Goal: Task Accomplishment & Management: Manage account settings

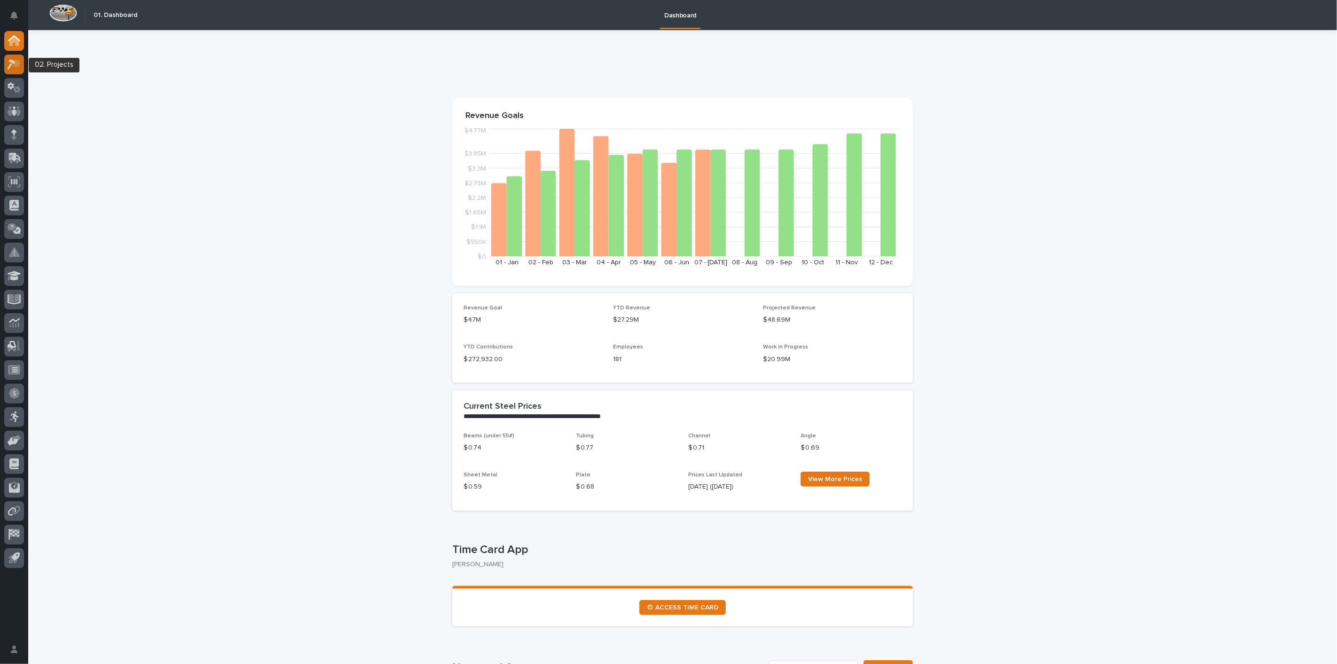
click at [11, 65] on icon at bounding box center [12, 64] width 8 height 10
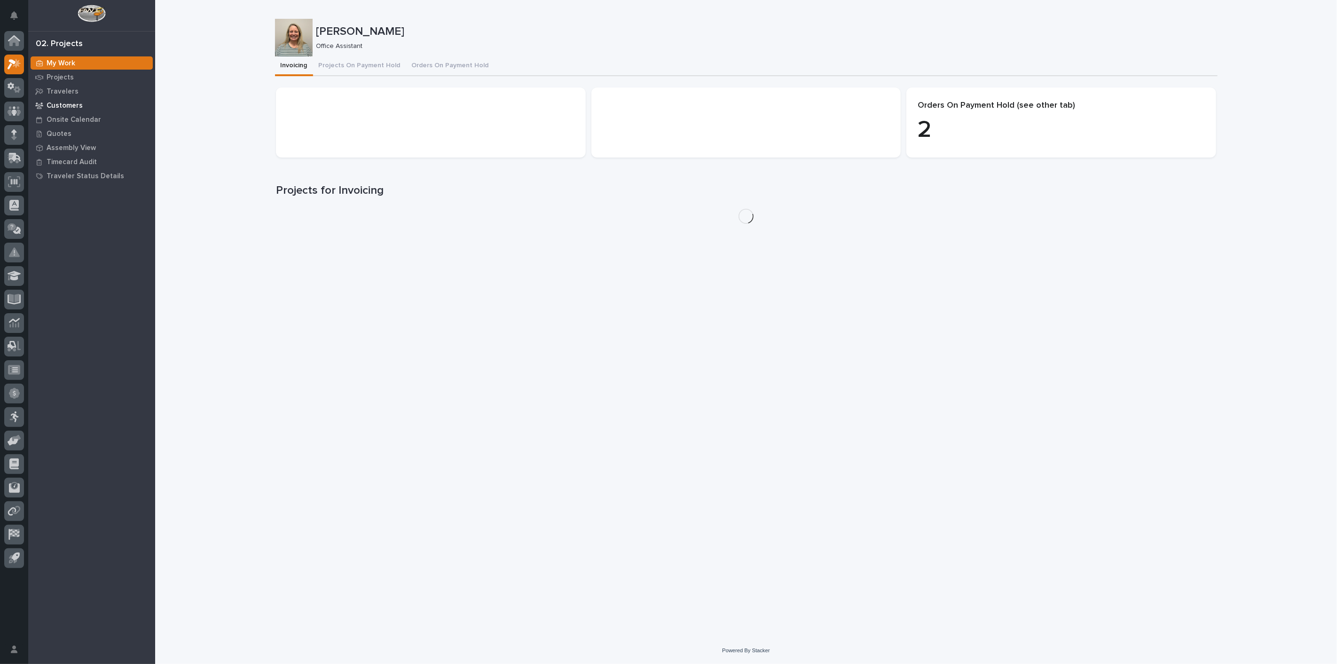
click at [71, 107] on p "Customers" at bounding box center [65, 106] width 36 height 8
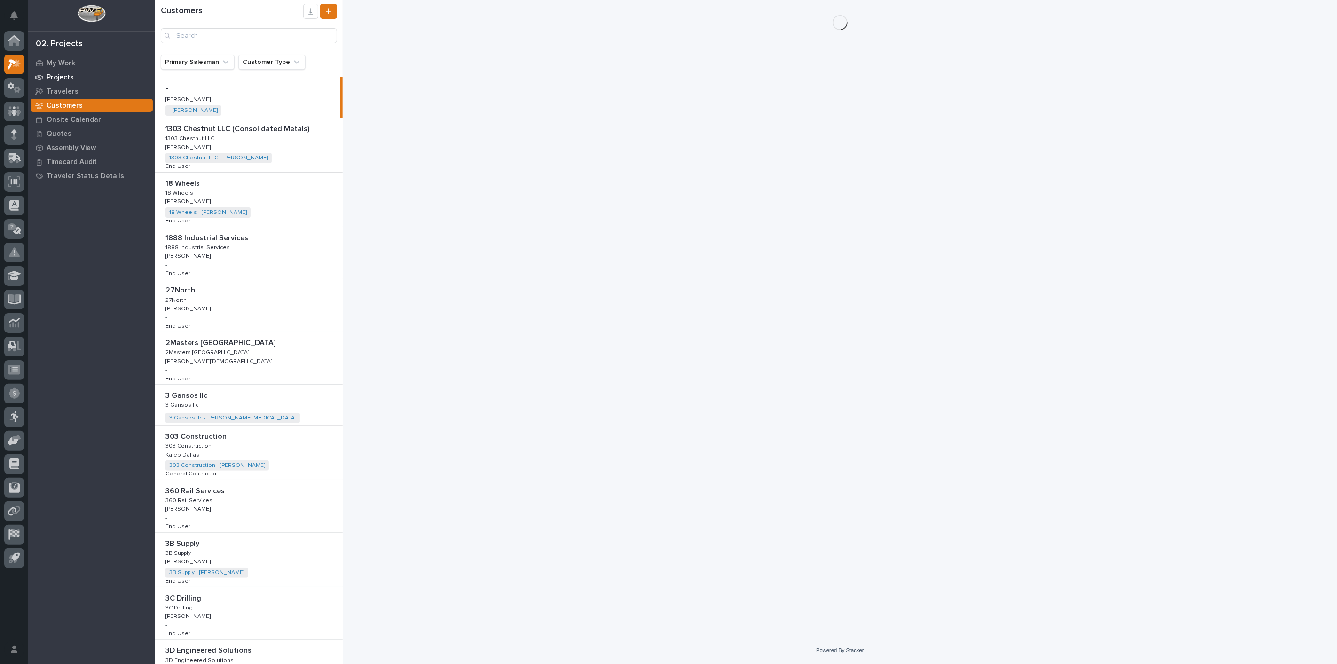
click at [71, 79] on p "Projects" at bounding box center [60, 77] width 27 height 8
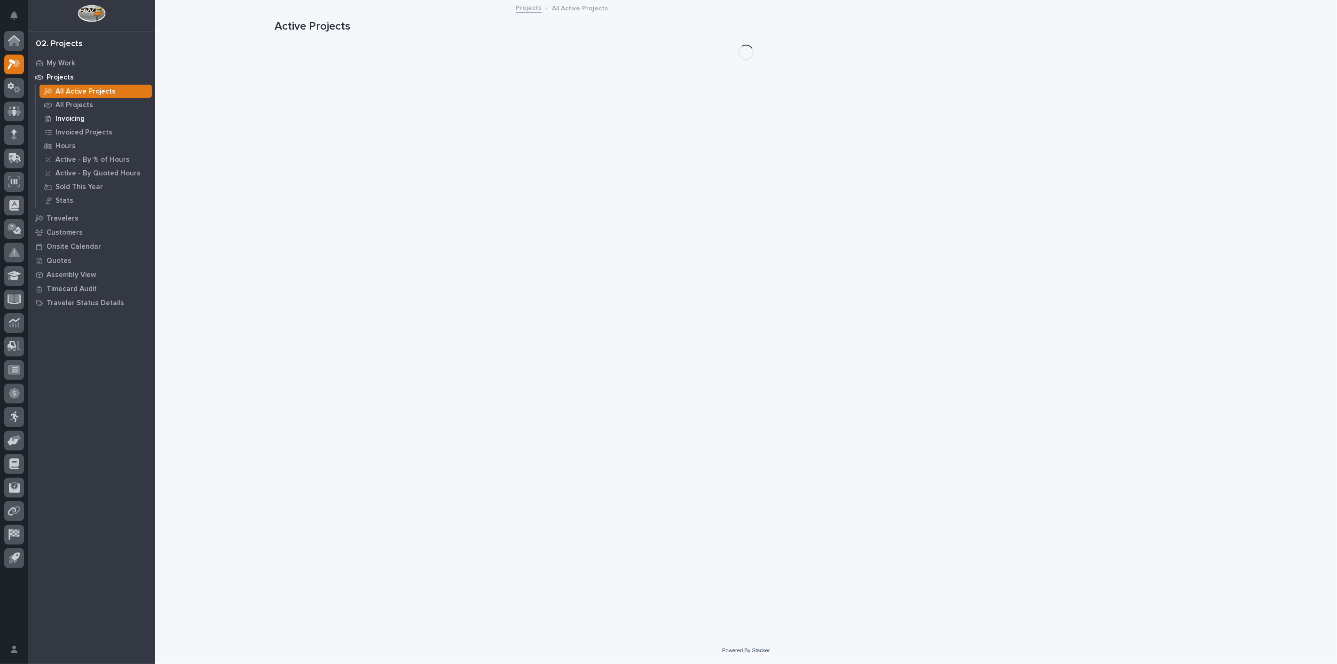
click at [72, 115] on p "Invoicing" at bounding box center [69, 119] width 29 height 8
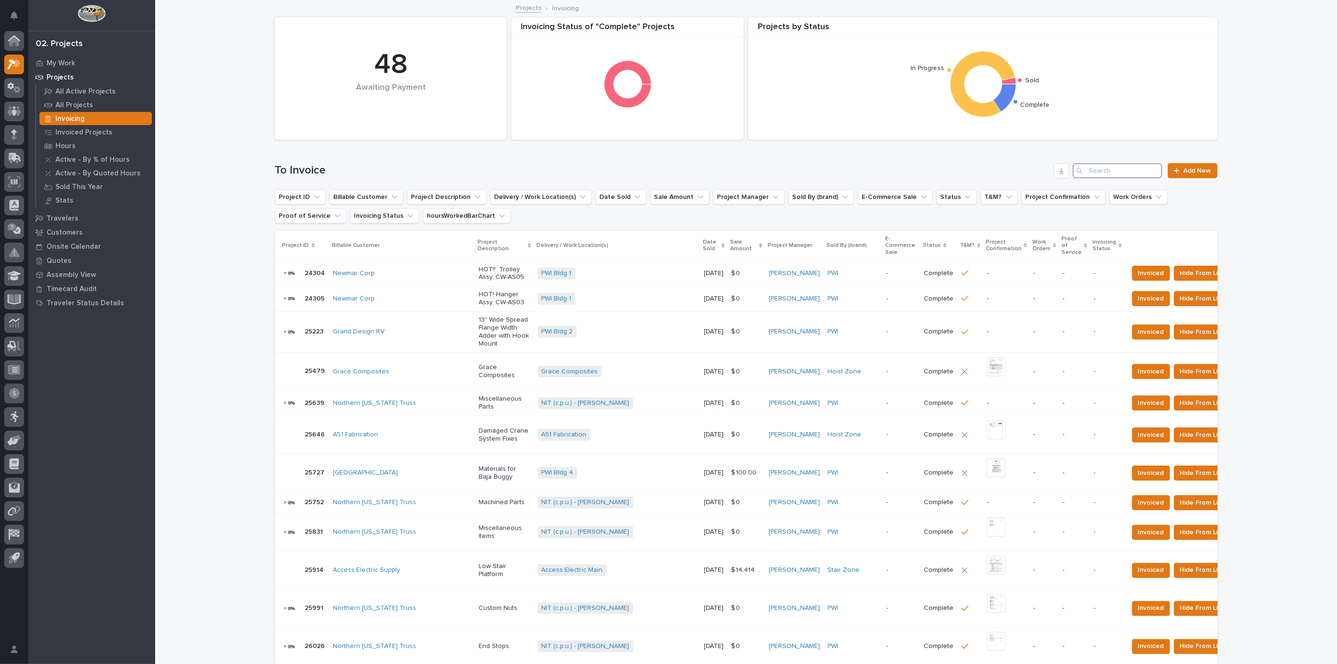
click at [1105, 172] on input "Search" at bounding box center [1117, 170] width 89 height 15
click at [1110, 170] on input "Search" at bounding box center [1117, 170] width 89 height 15
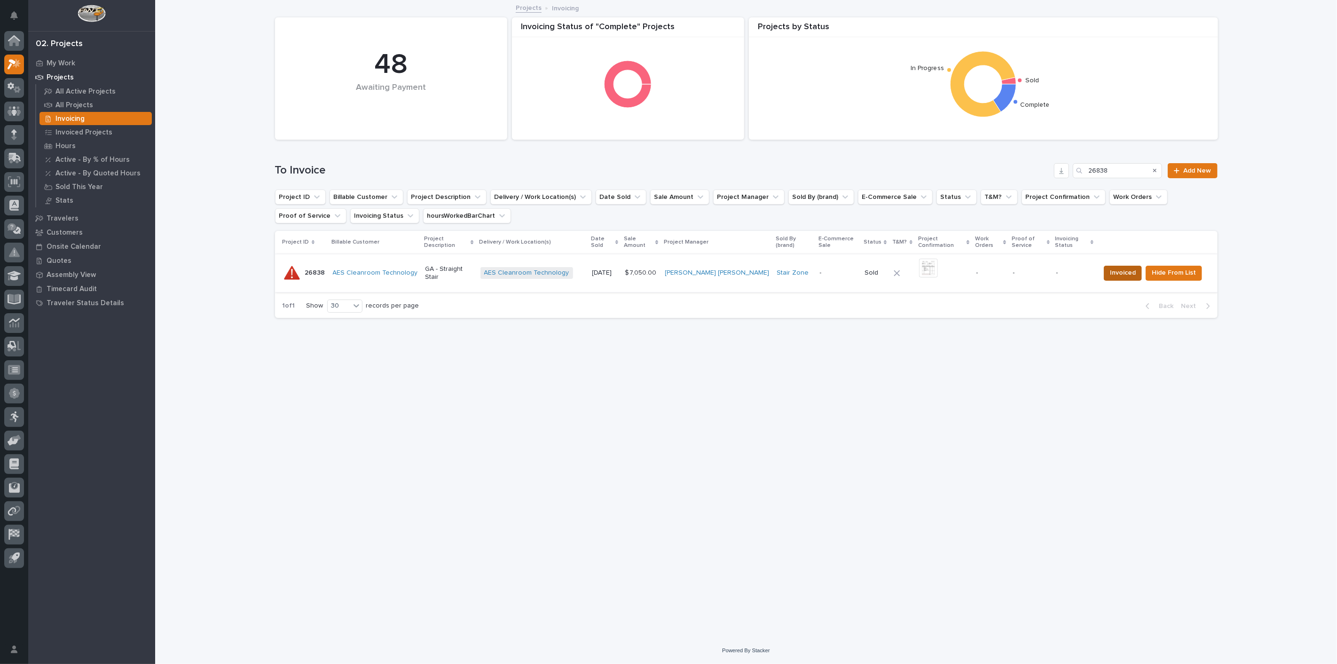
click at [1124, 268] on span "Invoiced" at bounding box center [1123, 272] width 26 height 11
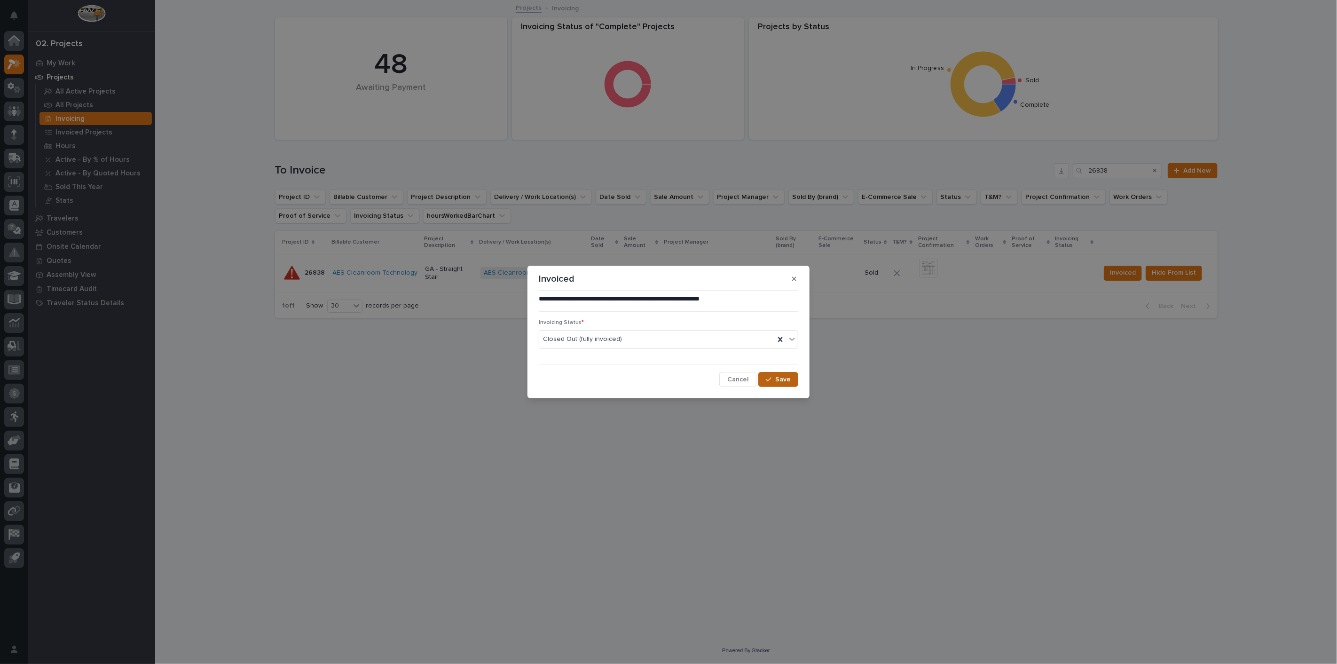
click at [794, 381] on button "Save" at bounding box center [778, 379] width 40 height 15
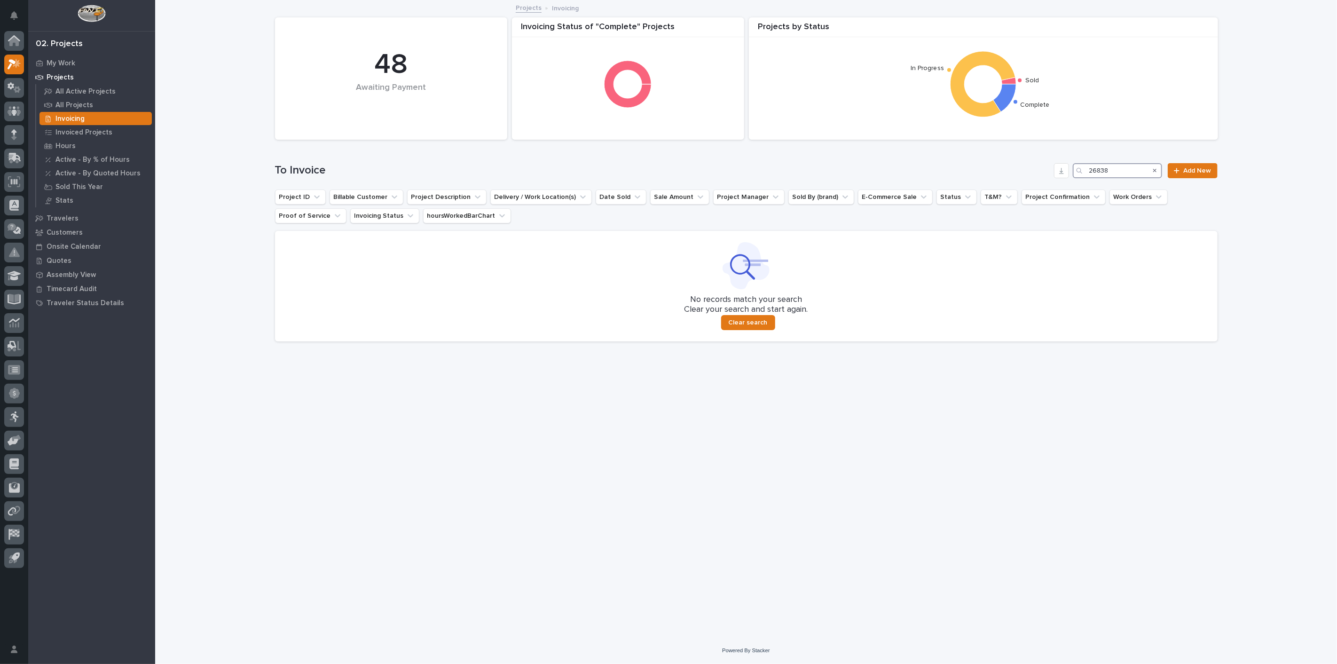
click at [1111, 173] on input "26838" at bounding box center [1117, 170] width 89 height 15
type input "2"
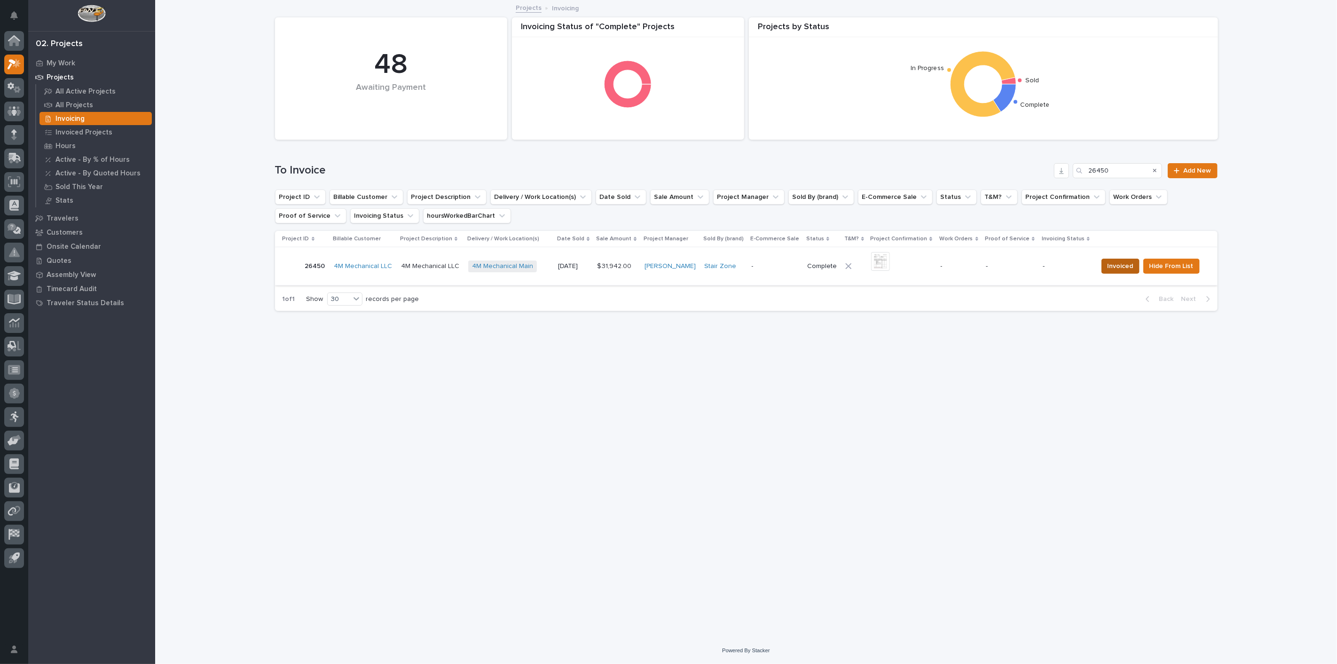
click at [1119, 261] on span "Invoiced" at bounding box center [1120, 265] width 26 height 11
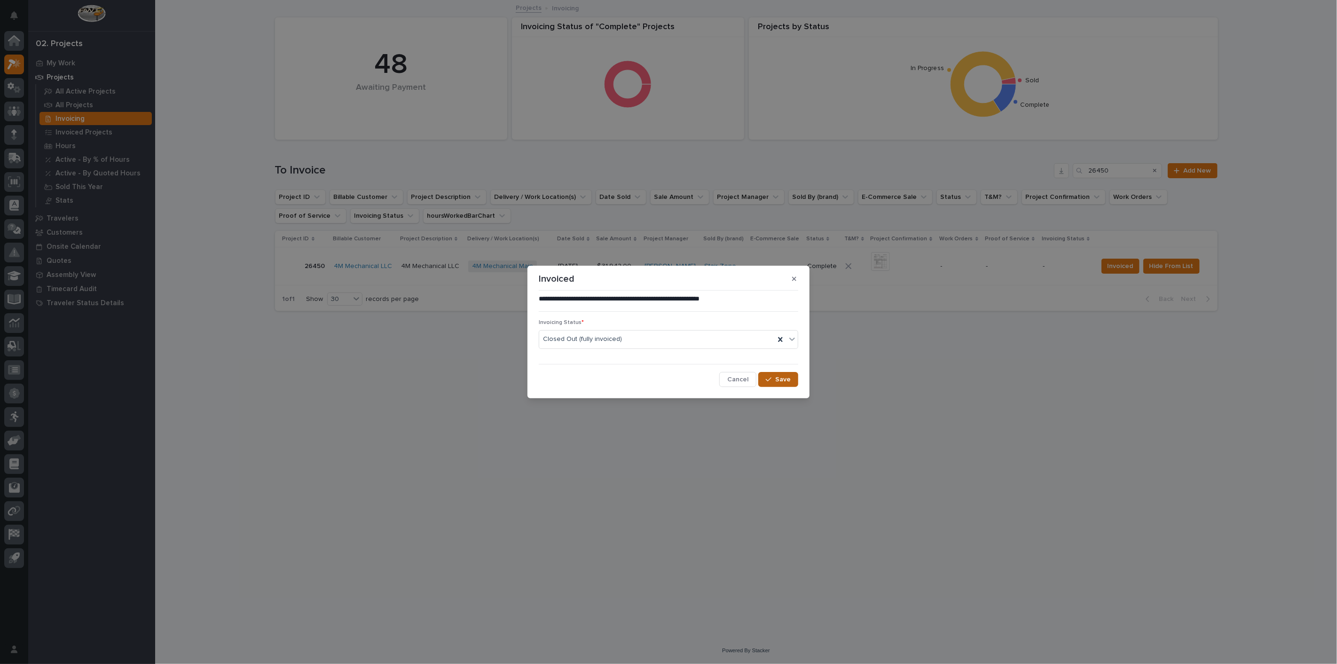
click at [781, 379] on span "Save" at bounding box center [783, 379] width 16 height 8
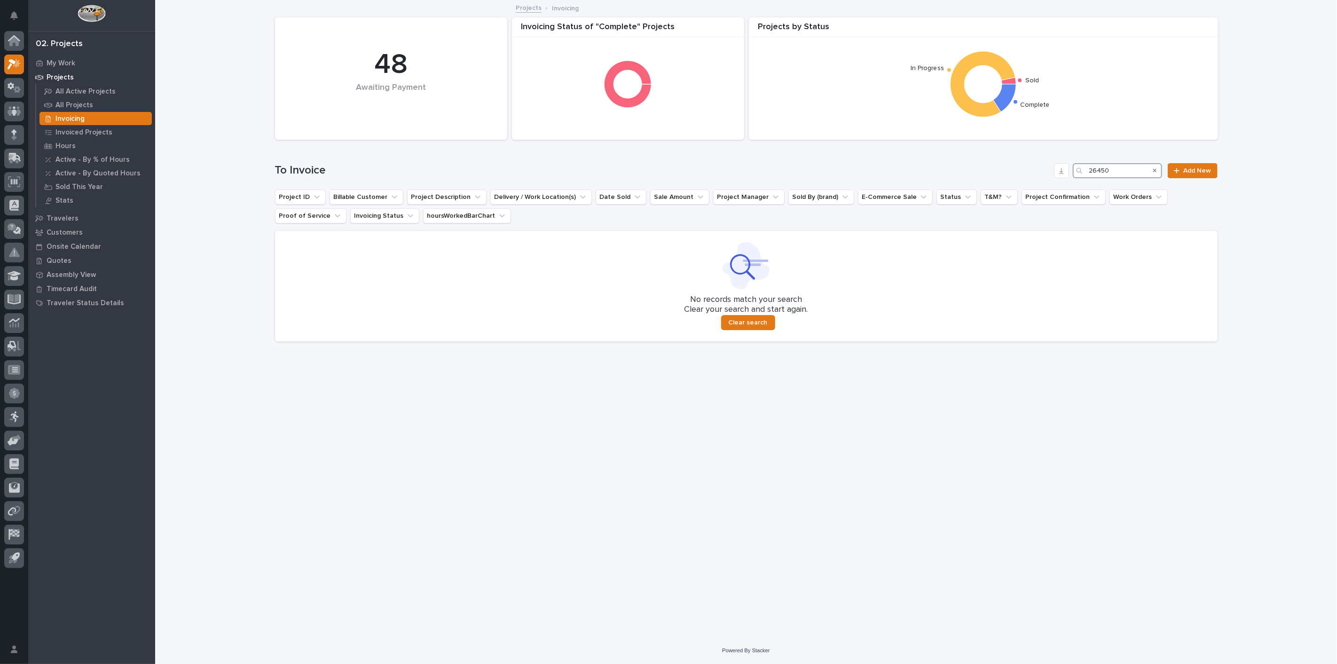
click at [1127, 172] on input "26450" at bounding box center [1117, 170] width 89 height 15
type input "2"
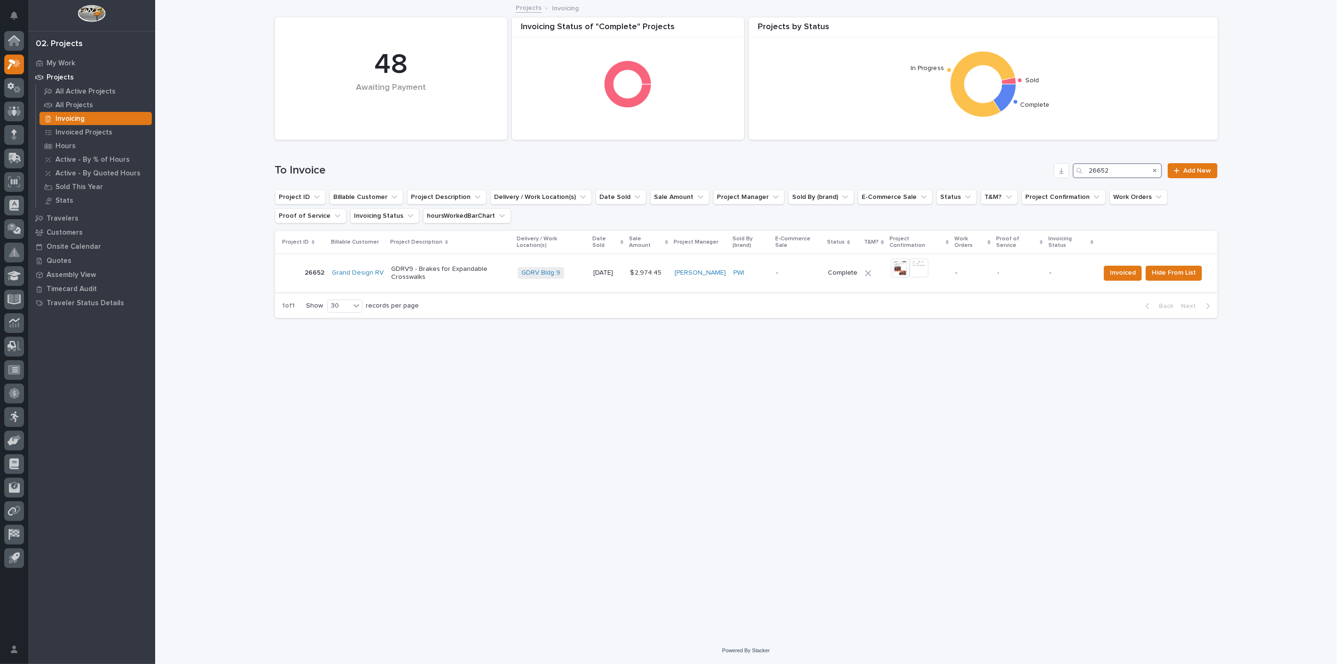
type input "26652"
click at [1126, 275] on td "Invoiced Hide From List" at bounding box center [1156, 273] width 121 height 38
click at [1118, 269] on span "Invoiced" at bounding box center [1123, 272] width 26 height 11
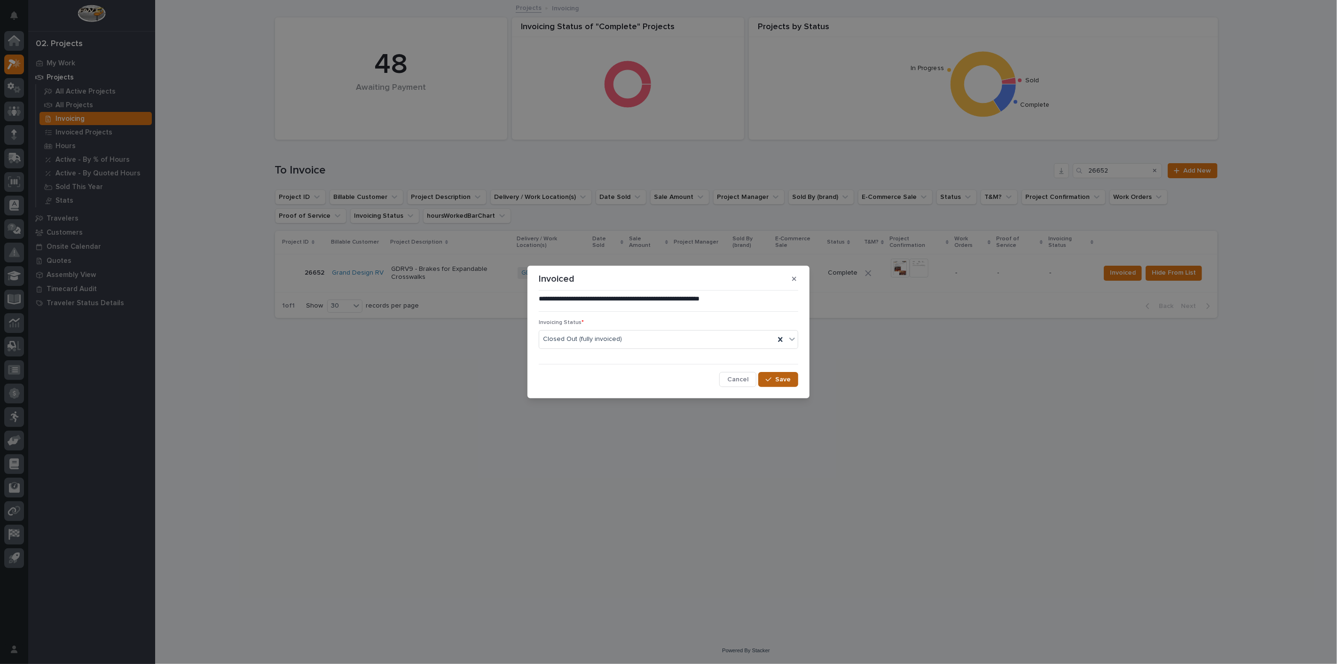
click at [779, 379] on span "Save" at bounding box center [783, 379] width 16 height 8
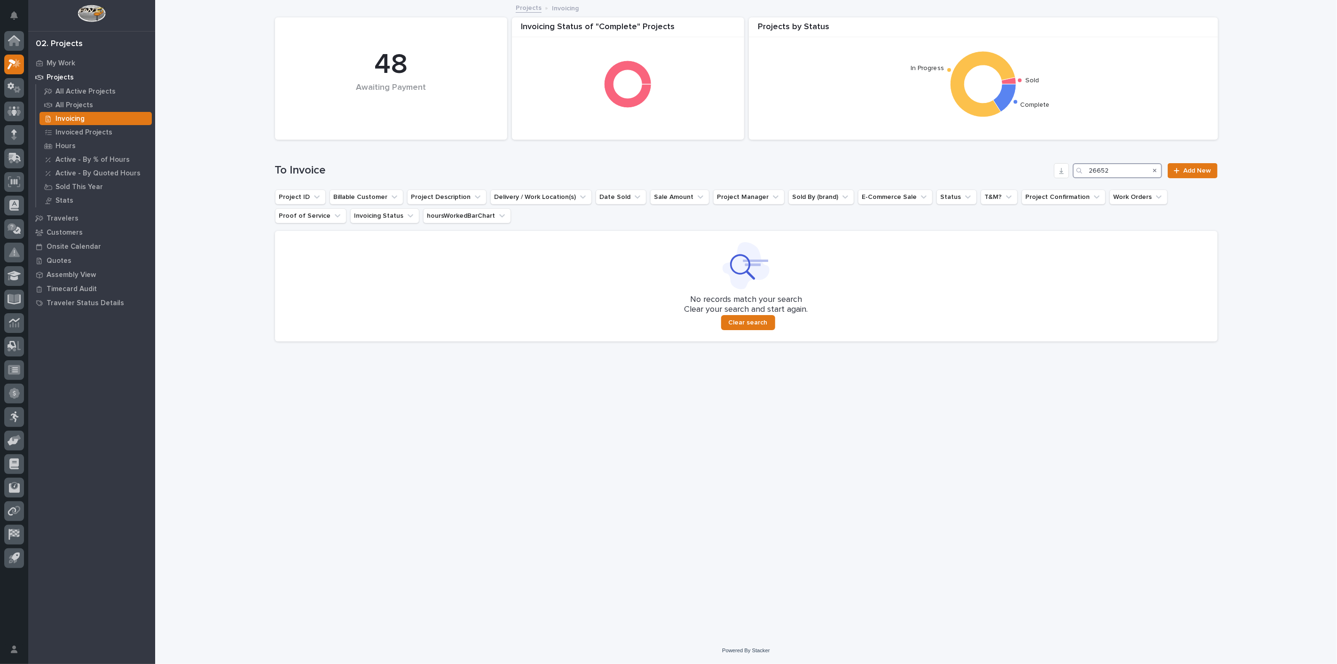
click at [1123, 170] on input "26652" at bounding box center [1117, 170] width 89 height 15
type input "2"
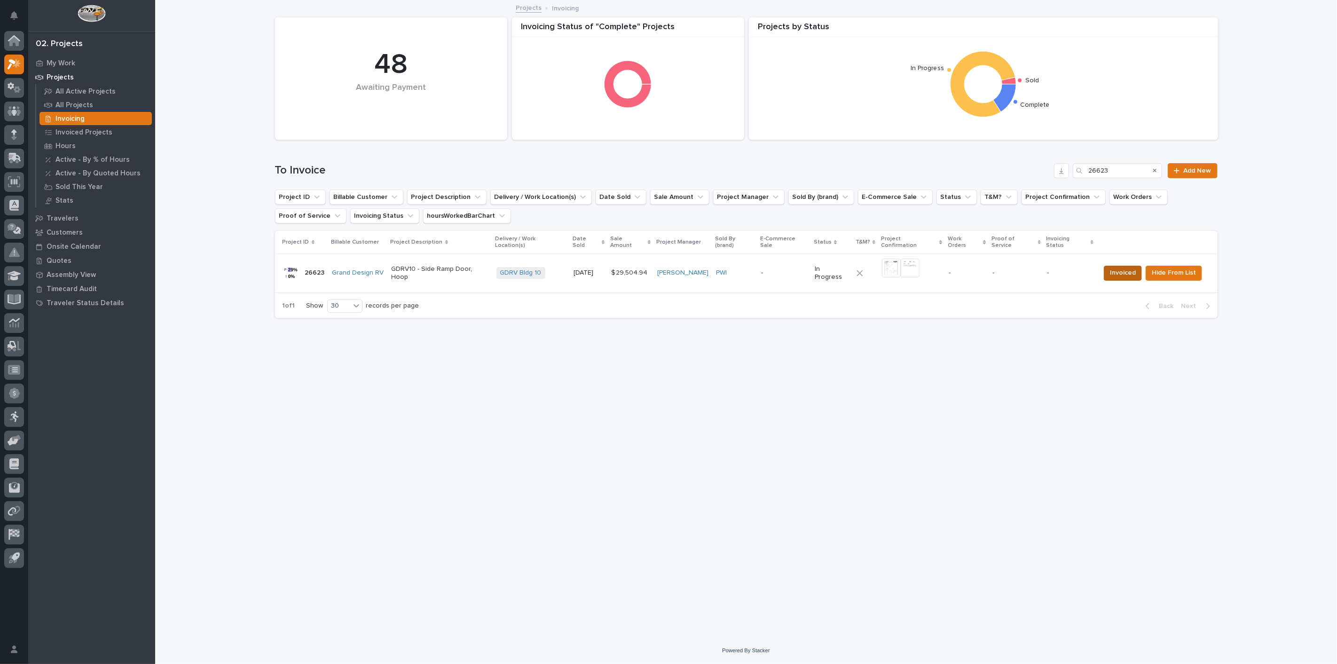
click at [1122, 271] on span "Invoiced" at bounding box center [1123, 272] width 26 height 11
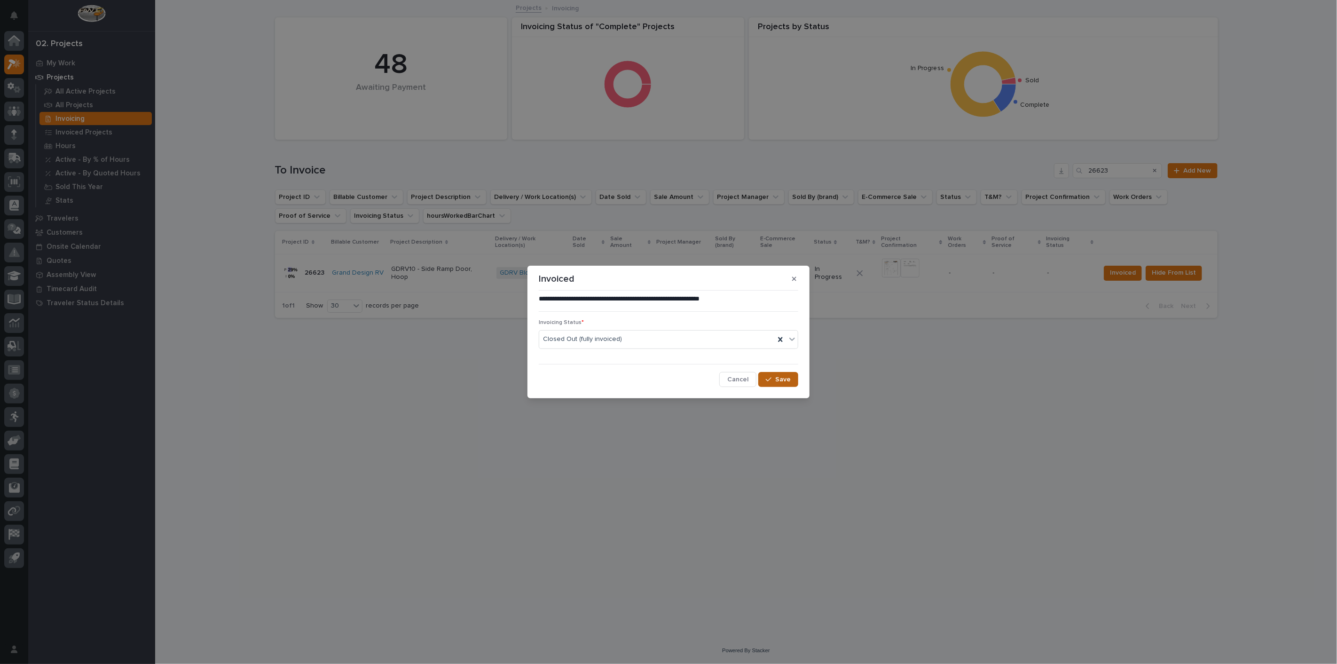
click at [774, 379] on div "button" at bounding box center [770, 379] width 9 height 7
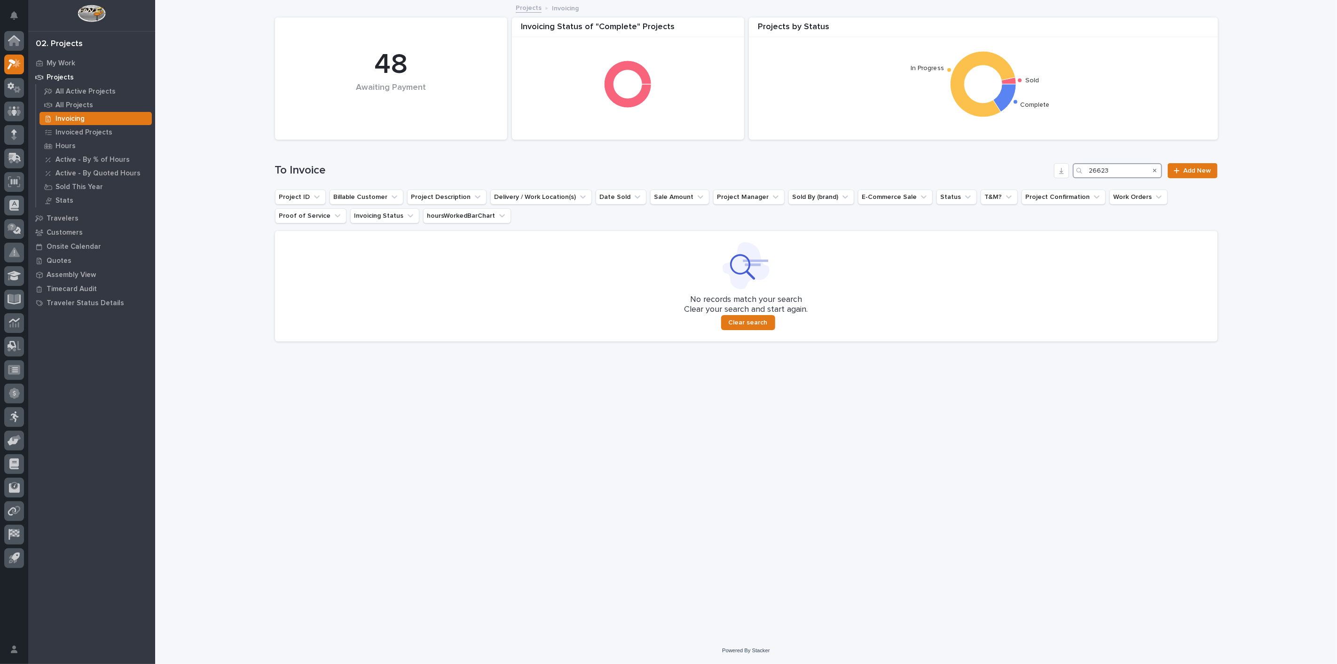
click at [1132, 174] on input "26623" at bounding box center [1117, 170] width 89 height 15
type input "2"
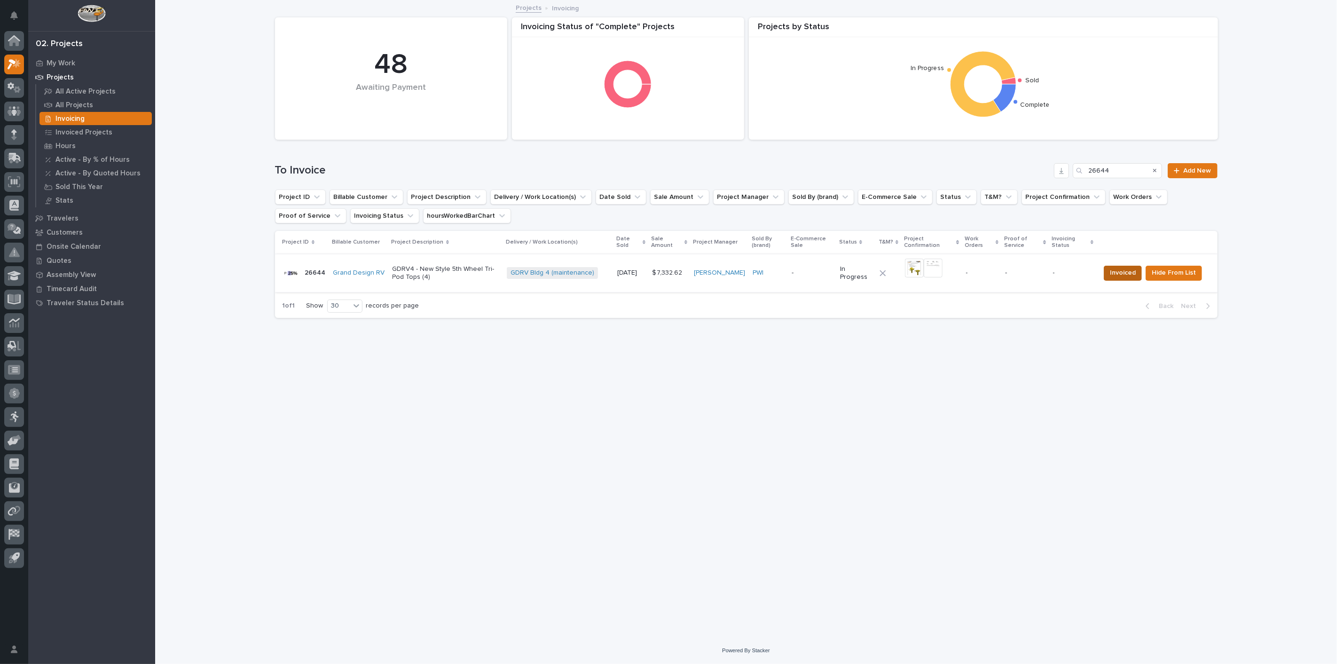
click at [1131, 275] on span "Invoiced" at bounding box center [1123, 272] width 26 height 11
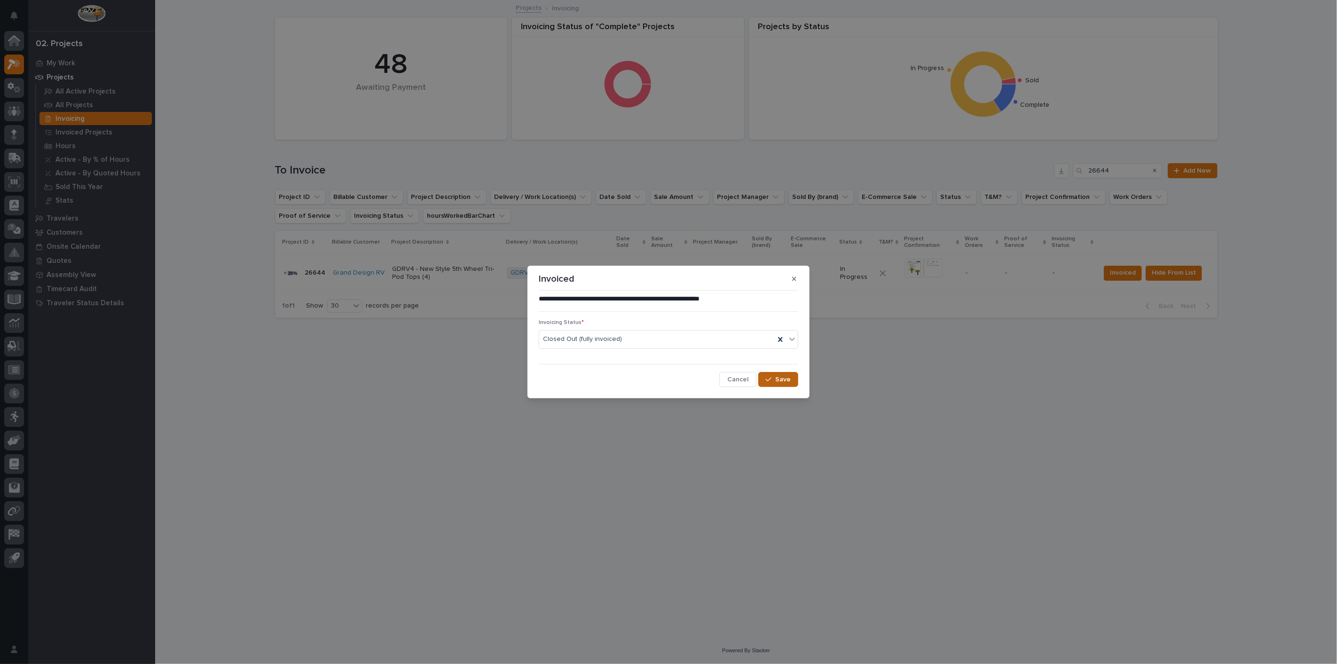
click at [783, 381] on span "Save" at bounding box center [783, 379] width 16 height 8
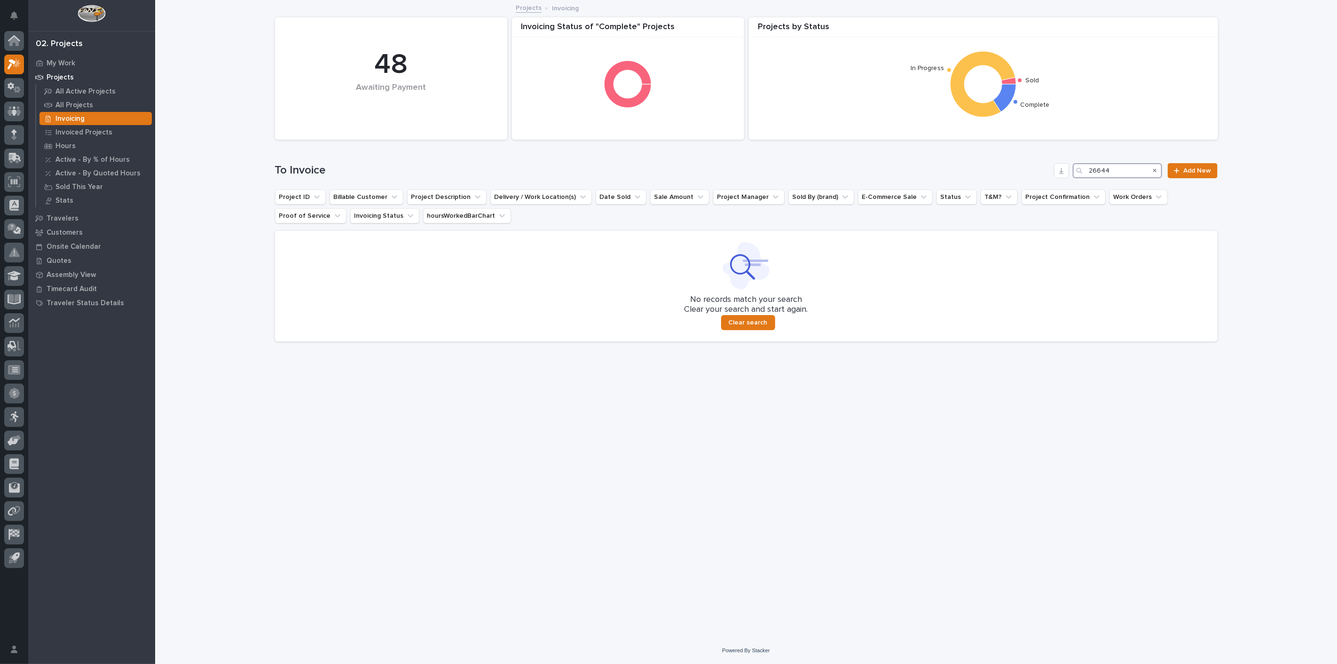
click at [1138, 166] on input "26644" at bounding box center [1117, 170] width 89 height 15
type input "2"
type input "26788"
